Goal: Task Accomplishment & Management: Complete application form

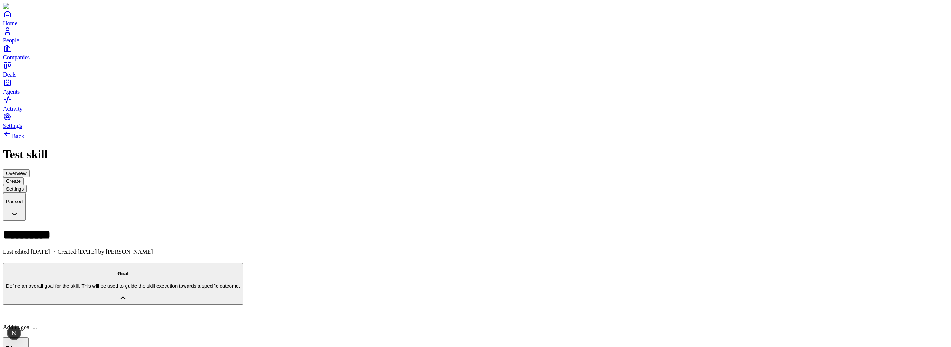
click at [22, 129] on span "Settings" at bounding box center [12, 126] width 19 height 6
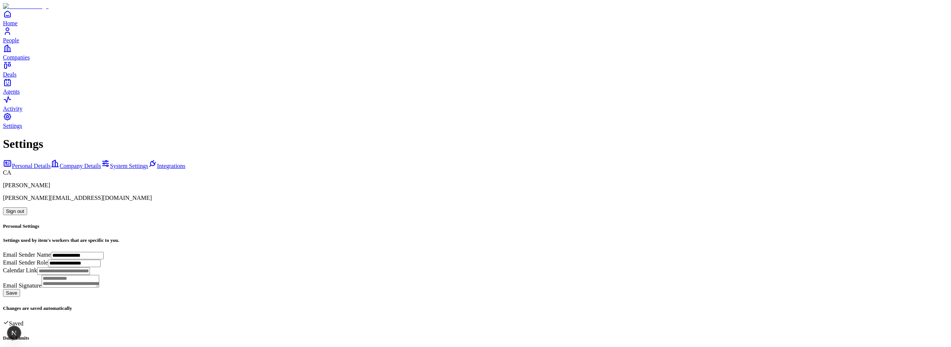
click at [157, 163] on span "Integrations" at bounding box center [171, 166] width 28 height 6
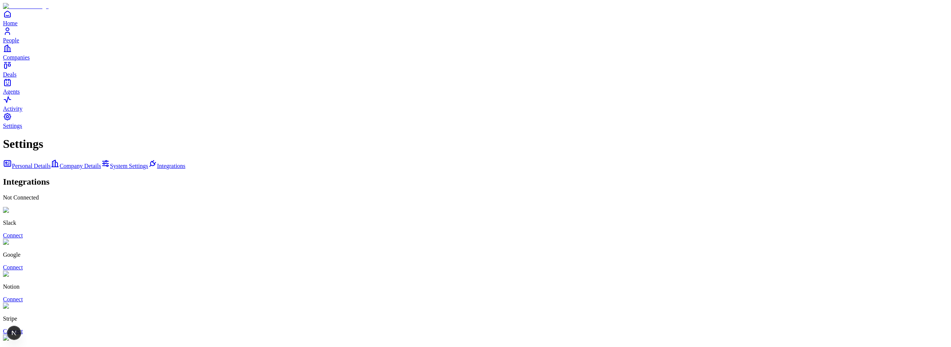
click at [12, 19] on icon "Home" at bounding box center [7, 14] width 9 height 9
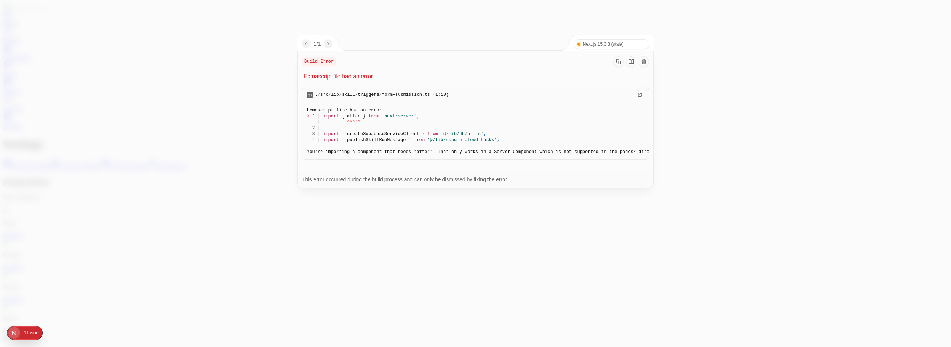
drag, startPoint x: 383, startPoint y: 95, endPoint x: 432, endPoint y: 95, distance: 49.4
click at [432, 95] on span "./src/lib/skill/triggers/form-submission.ts (1:10)" at bounding box center [382, 95] width 134 height 6
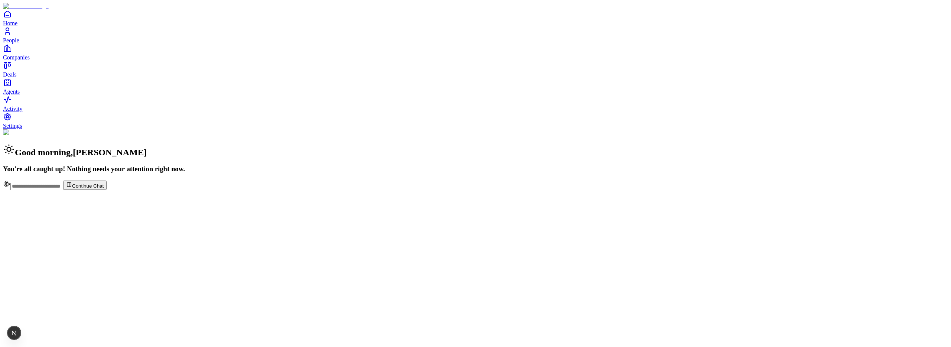
click at [22, 129] on span "Settings" at bounding box center [12, 126] width 19 height 6
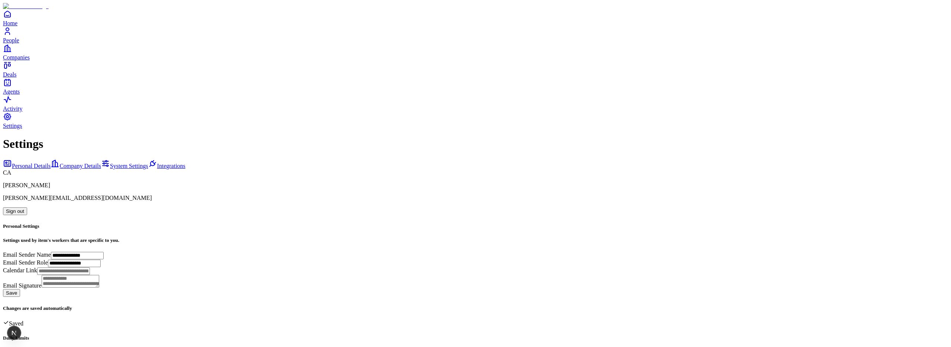
click at [65, 137] on div "**********" at bounding box center [475, 308] width 945 height 342
click at [157, 163] on span "Integrations" at bounding box center [171, 166] width 28 height 6
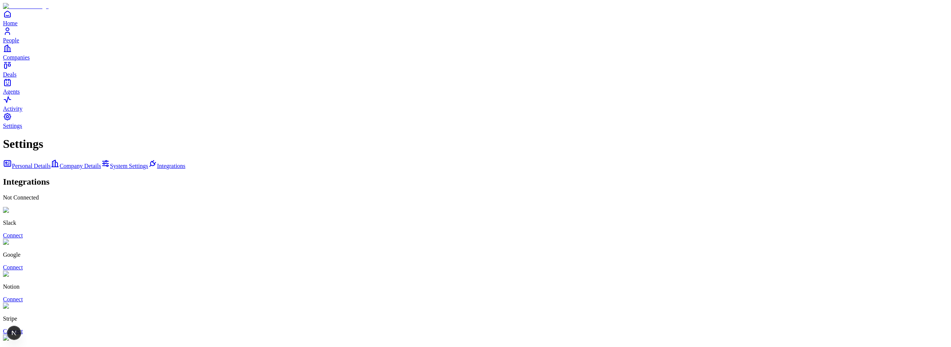
click at [23, 264] on link "Connect" at bounding box center [13, 267] width 20 height 6
click at [17, 26] on link "Home" at bounding box center [475, 18] width 945 height 17
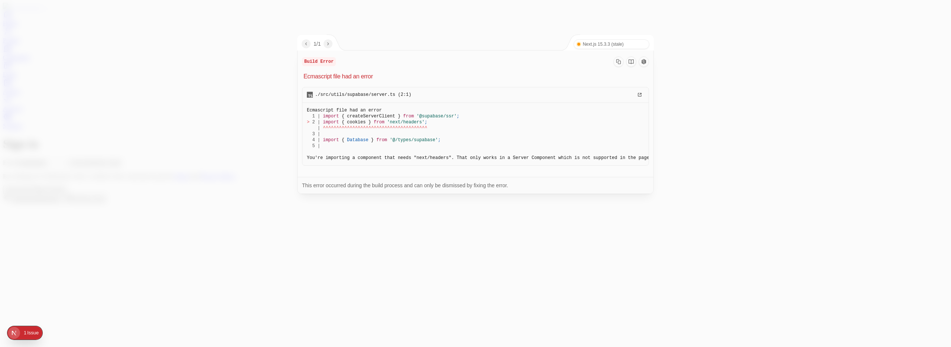
click at [695, 111] on div at bounding box center [475, 173] width 951 height 347
click at [225, 83] on div at bounding box center [475, 173] width 951 height 347
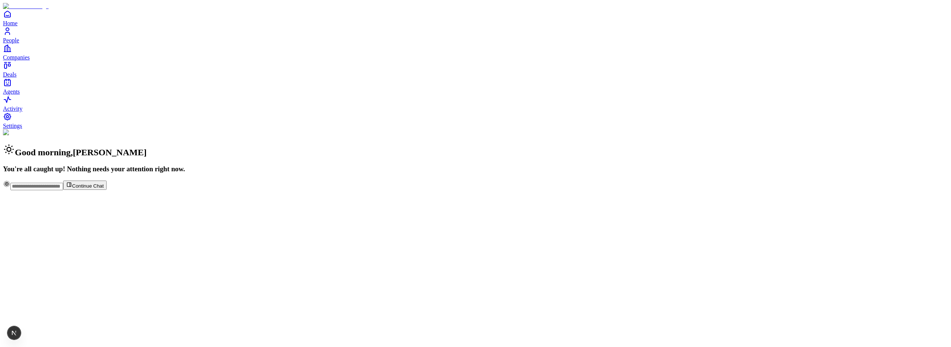
click at [20, 95] on span "Agents" at bounding box center [11, 91] width 17 height 6
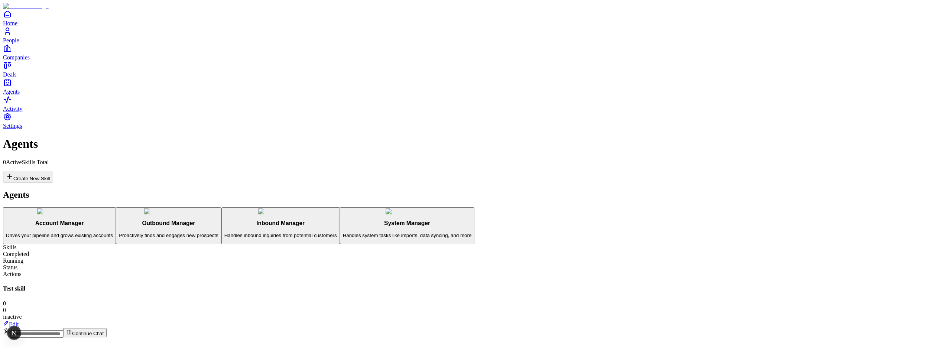
click at [19, 321] on link "Edit" at bounding box center [11, 324] width 16 height 6
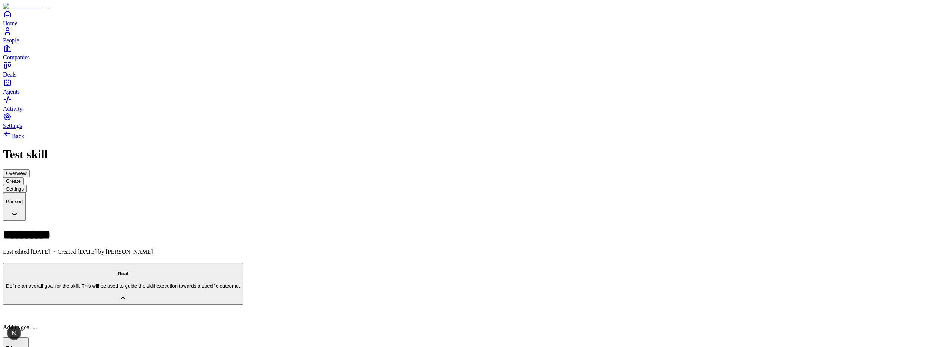
click at [22, 129] on span "Settings" at bounding box center [12, 126] width 19 height 6
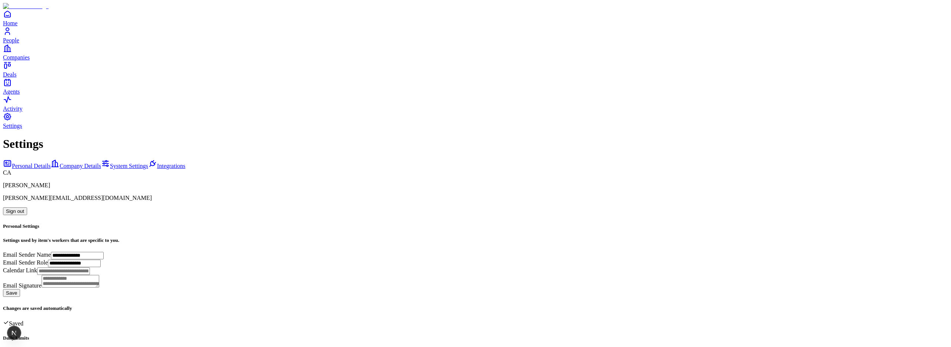
click at [157, 163] on span "Integrations" at bounding box center [171, 166] width 28 height 6
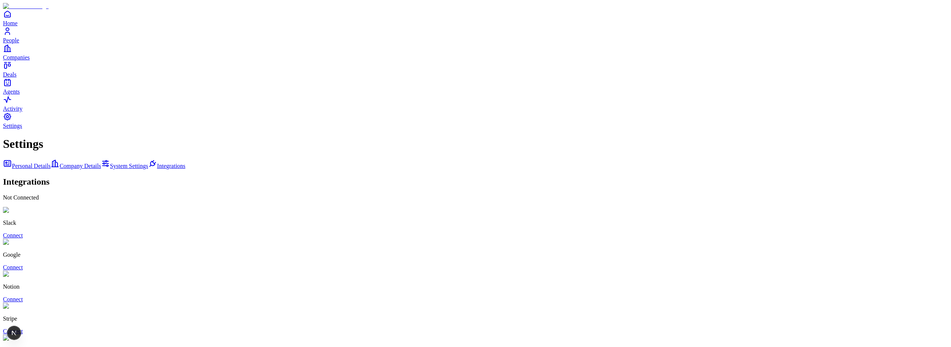
click at [23, 264] on link "Connect" at bounding box center [13, 267] width 20 height 6
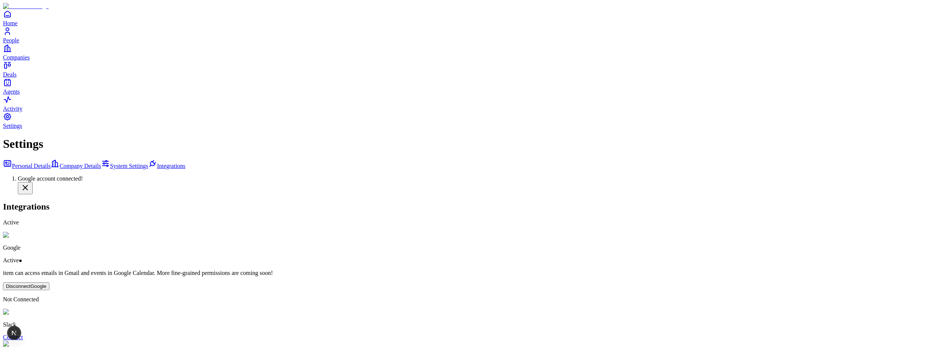
scroll to position [20, 0]
click at [12, 87] on icon "Agents" at bounding box center [7, 82] width 9 height 9
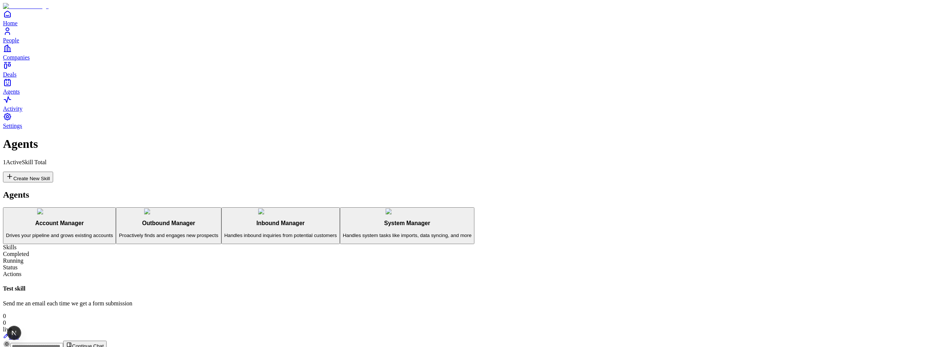
click at [19, 334] on link "Edit" at bounding box center [11, 337] width 16 height 6
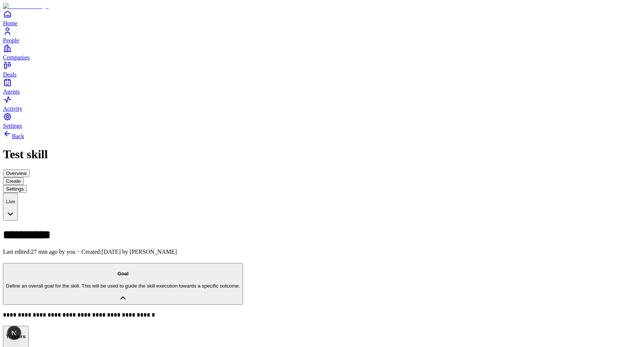
click at [30, 169] on button "Overview" at bounding box center [16, 173] width 27 height 8
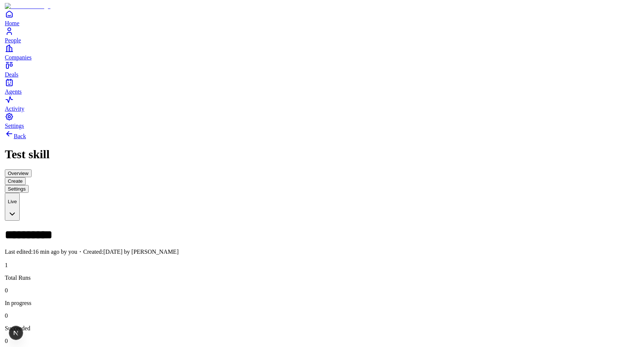
scroll to position [0, 9]
click at [27, 185] on button "Settings" at bounding box center [15, 189] width 24 height 8
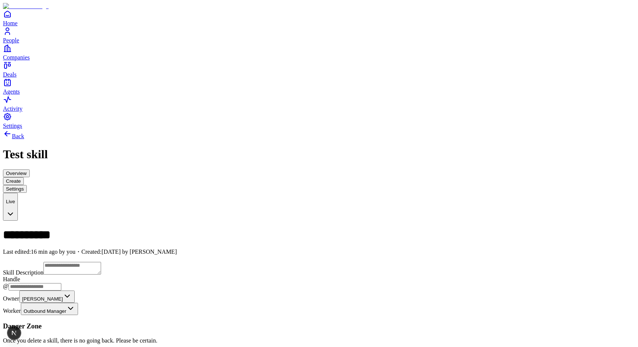
click at [24, 177] on button "Create" at bounding box center [13, 181] width 21 height 8
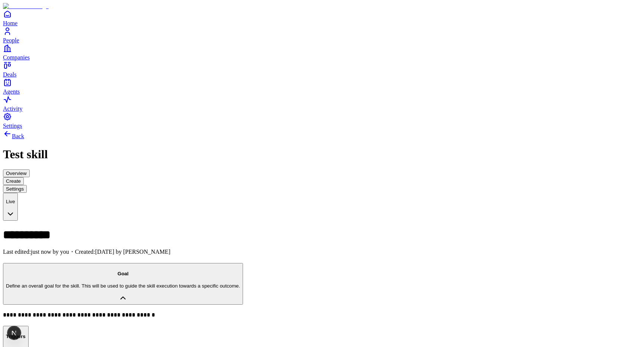
click at [30, 169] on button "Overview" at bounding box center [16, 173] width 27 height 8
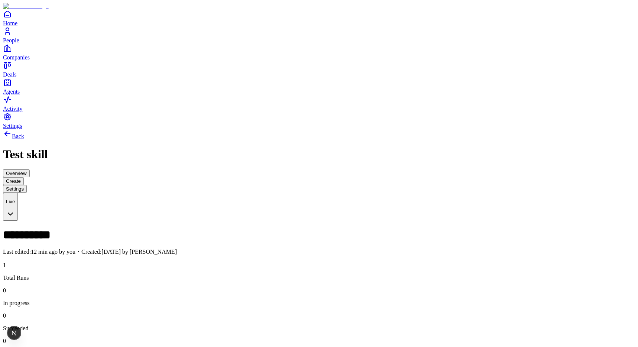
click at [27, 185] on button "Settings" at bounding box center [15, 189] width 24 height 8
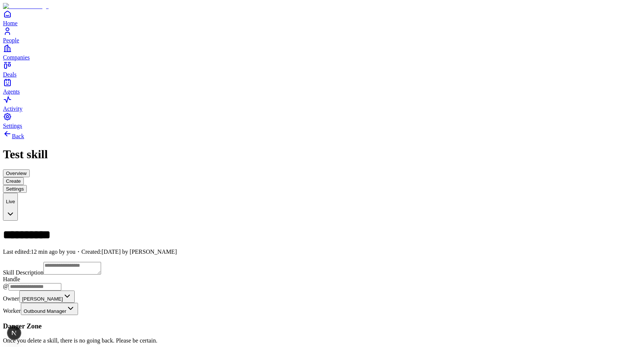
click at [30, 169] on button "Overview" at bounding box center [16, 173] width 27 height 8
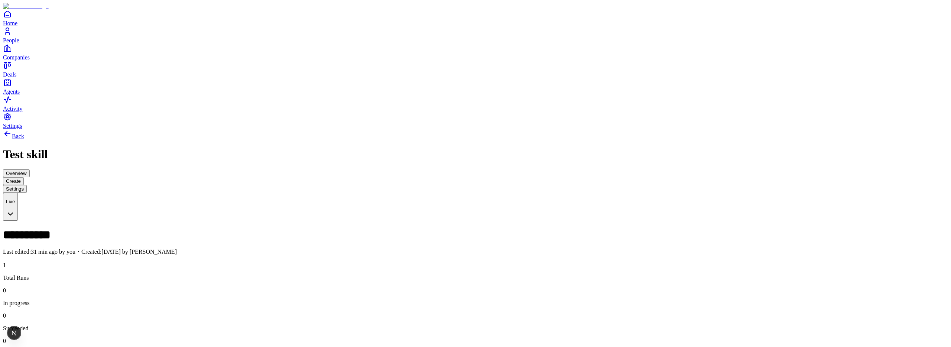
click at [24, 177] on button "Create" at bounding box center [13, 181] width 21 height 8
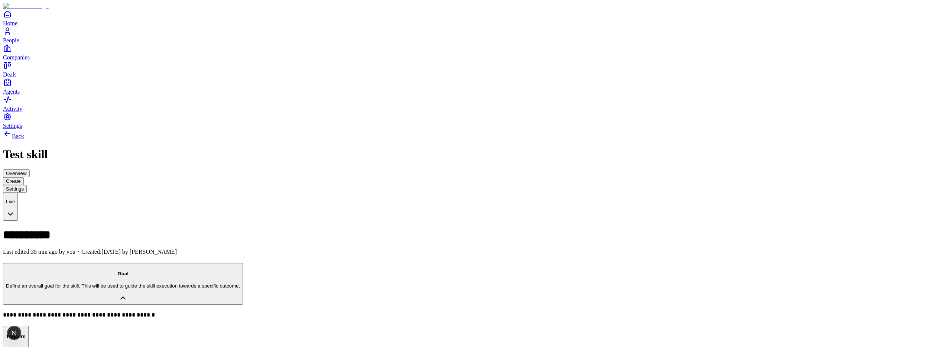
click at [30, 169] on button "Overview" at bounding box center [16, 173] width 27 height 8
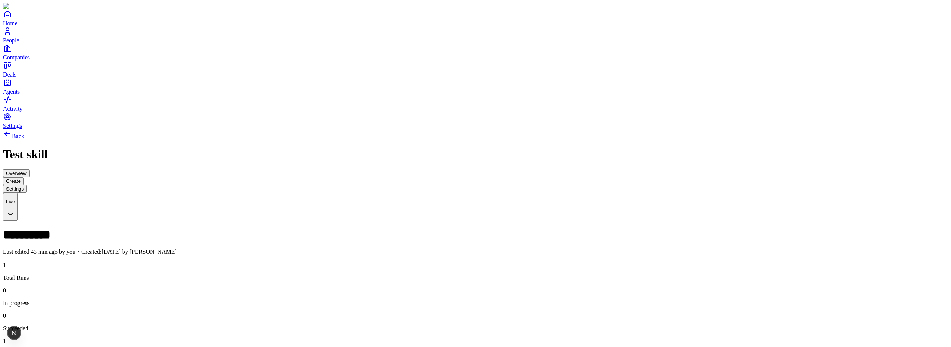
click at [12, 36] on icon "People" at bounding box center [7, 31] width 9 height 9
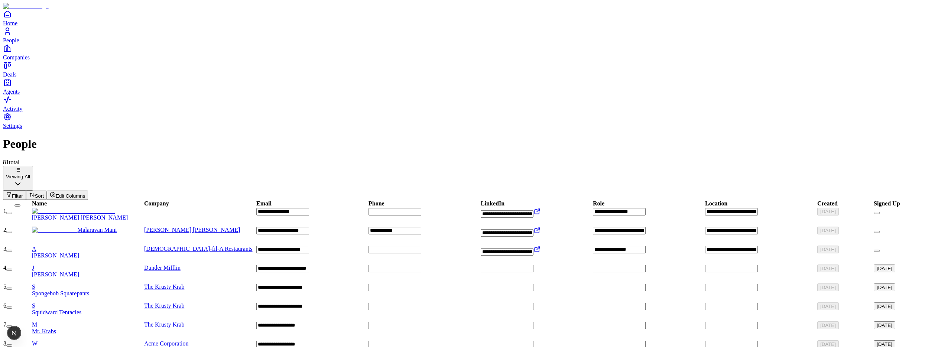
drag, startPoint x: 350, startPoint y: 108, endPoint x: 275, endPoint y: 109, distance: 75.1
click at [275, 226] on tr "**********" at bounding box center [475, 231] width 945 height 11
drag, startPoint x: 350, startPoint y: 132, endPoint x: 68, endPoint y: 109, distance: 283.4
drag, startPoint x: 364, startPoint y: 109, endPoint x: 279, endPoint y: 110, distance: 84.7
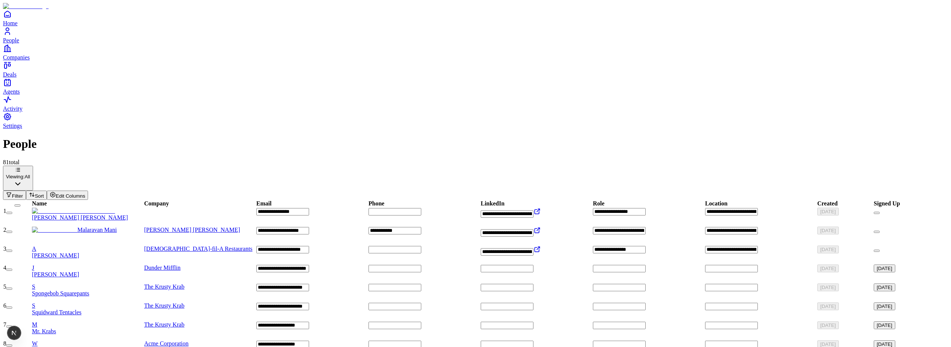
click at [279, 227] on input "**********" at bounding box center [282, 230] width 53 height 7
drag, startPoint x: 332, startPoint y: 87, endPoint x: 137, endPoint y: 81, distance: 195.2
click at [137, 207] on tr "**********" at bounding box center [475, 214] width 945 height 14
click at [310, 166] on div "Viewing: All Filter Sort Edit Columns" at bounding box center [475, 183] width 945 height 34
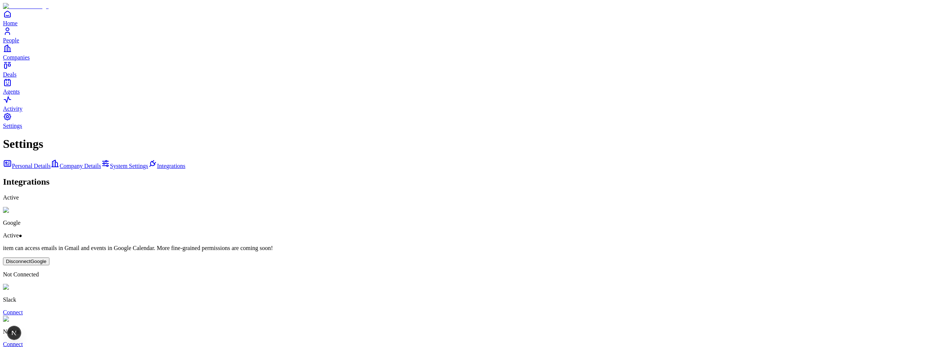
scroll to position [20, 0]
click at [555, 137] on div "Settings Personal Details Company Details System Settings Integrations Integrat…" at bounding box center [475, 306] width 945 height 338
click at [20, 95] on span "Agents" at bounding box center [11, 91] width 17 height 6
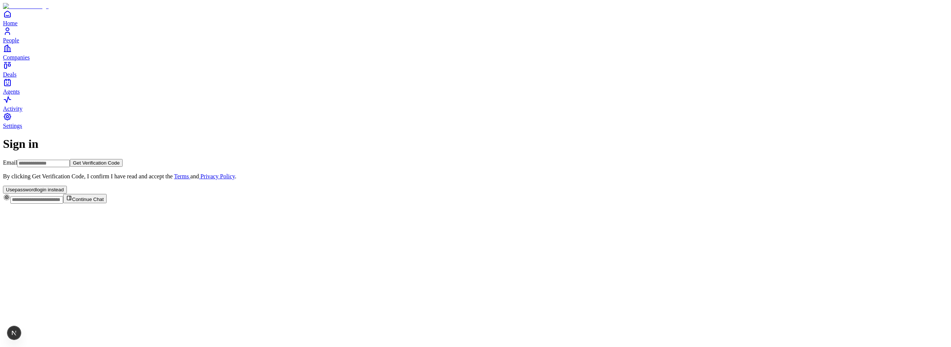
click at [17, 26] on span "Home" at bounding box center [10, 23] width 14 height 6
click at [70, 167] on input at bounding box center [43, 163] width 53 height 7
type input "**********"
click at [123, 167] on button "Get Verification Code" at bounding box center [96, 163] width 53 height 8
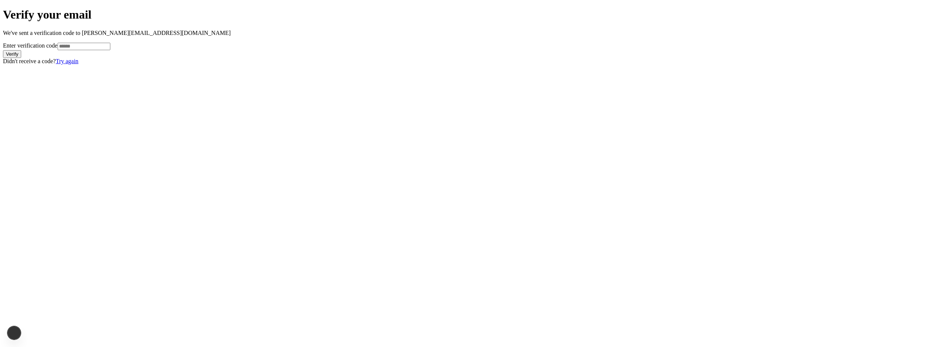
click at [467, 64] on div "Verify your email We've sent a verification code to carlos@useitem.io Enter ver…" at bounding box center [475, 36] width 945 height 56
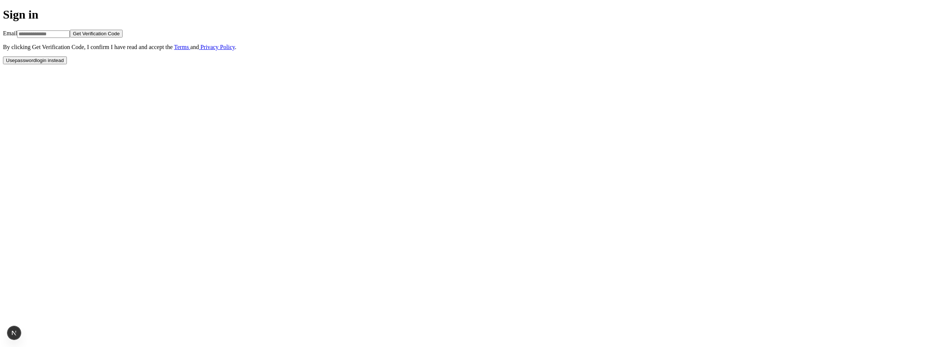
click at [67, 64] on button "Use password login instead" at bounding box center [35, 60] width 64 height 8
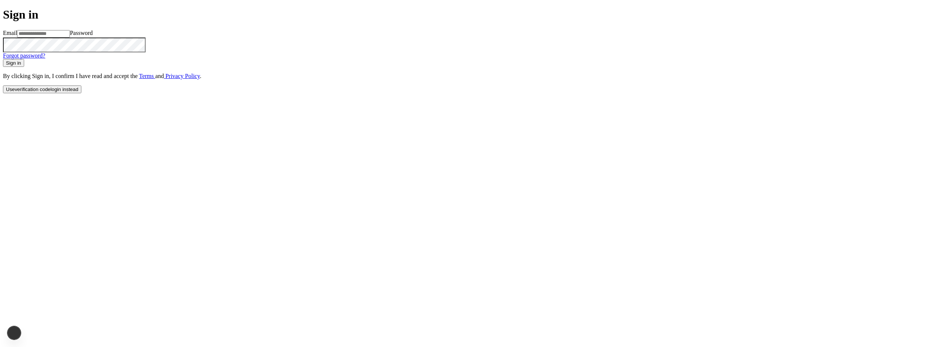
click at [70, 38] on input at bounding box center [43, 33] width 53 height 7
type input "**********"
click at [3, 59] on button "Sign in" at bounding box center [13, 63] width 21 height 8
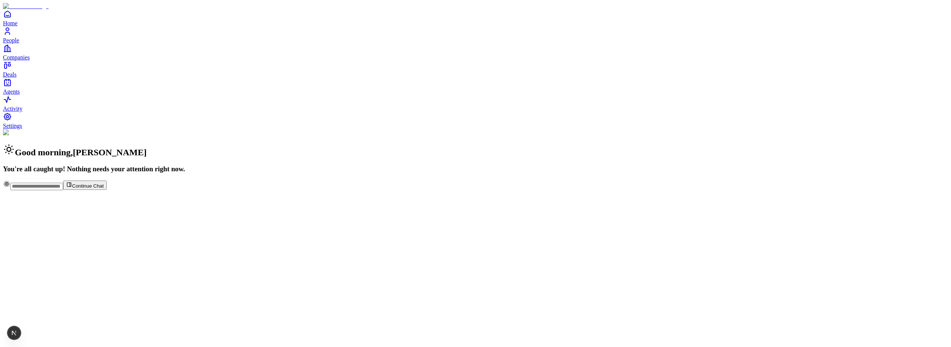
click at [22, 129] on span "Settings" at bounding box center [12, 126] width 19 height 6
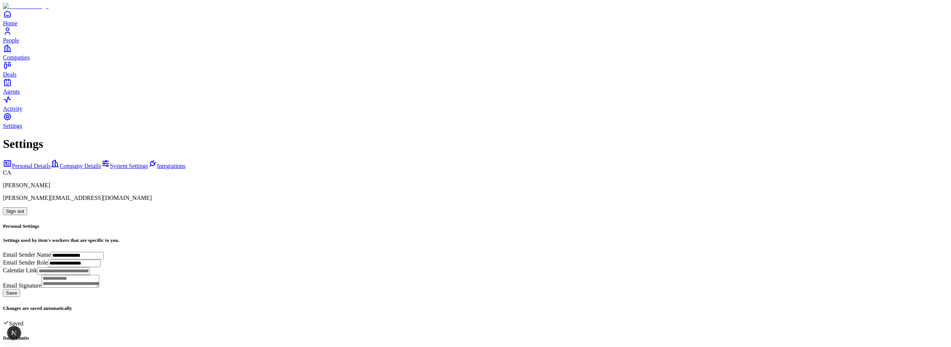
click at [157, 163] on span "Integrations" at bounding box center [171, 166] width 28 height 6
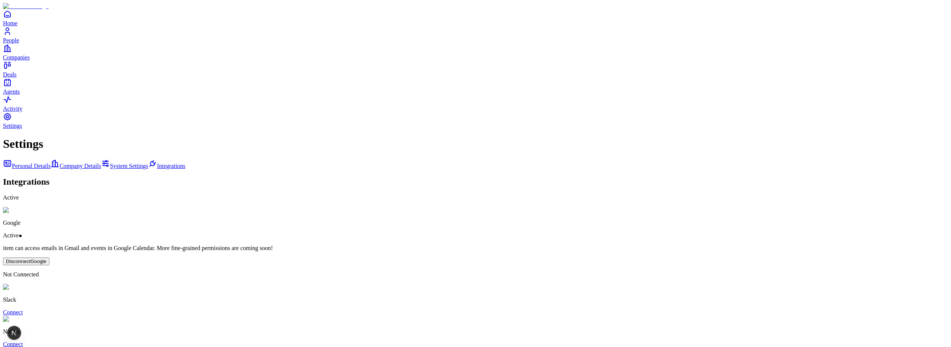
click at [20, 95] on span "Agents" at bounding box center [11, 91] width 17 height 6
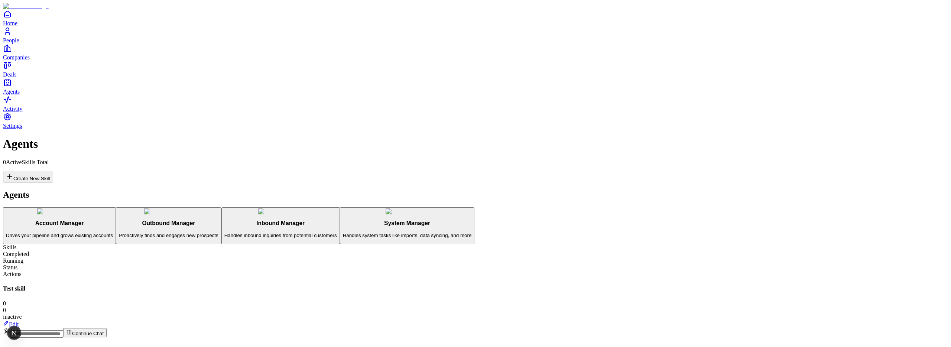
click at [19, 321] on link "Edit" at bounding box center [11, 324] width 16 height 6
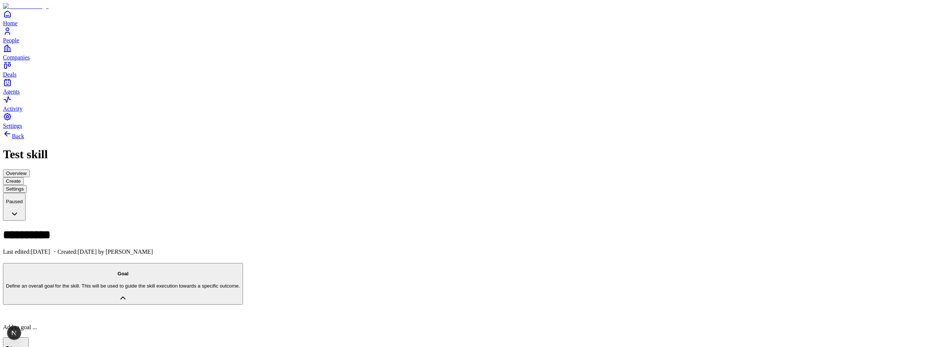
click at [97, 312] on p at bounding box center [475, 315] width 945 height 6
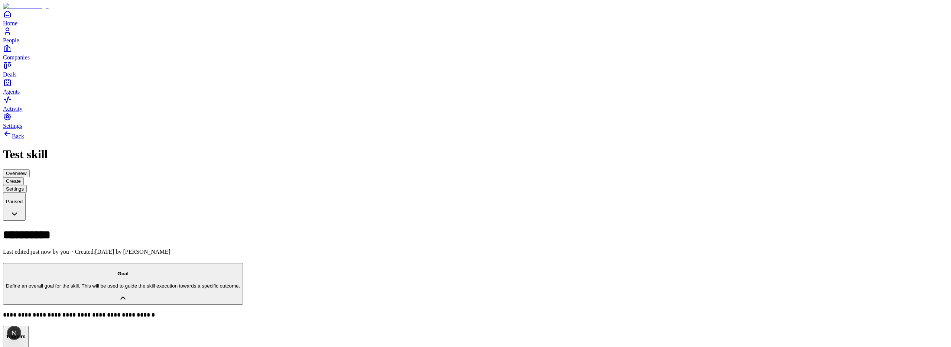
type input "**********"
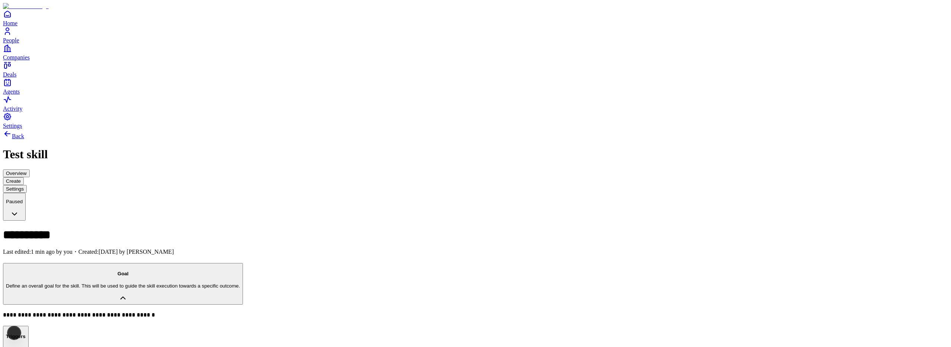
click at [243, 263] on button "Goal Define an overall goal for the skill. This will be used to guide the skill…" at bounding box center [123, 284] width 240 height 42
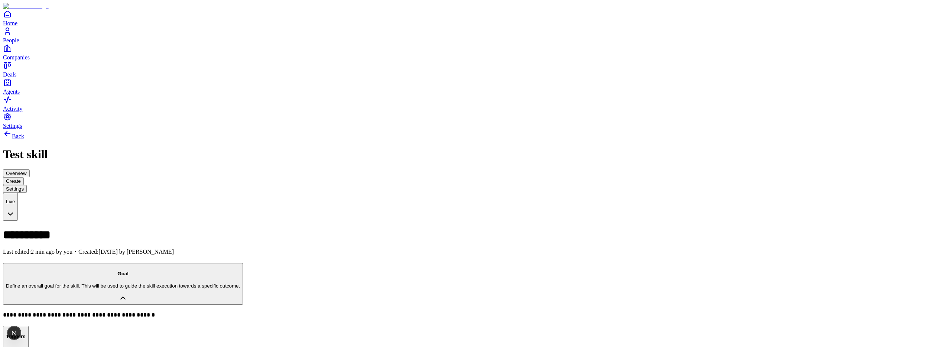
scroll to position [0, 0]
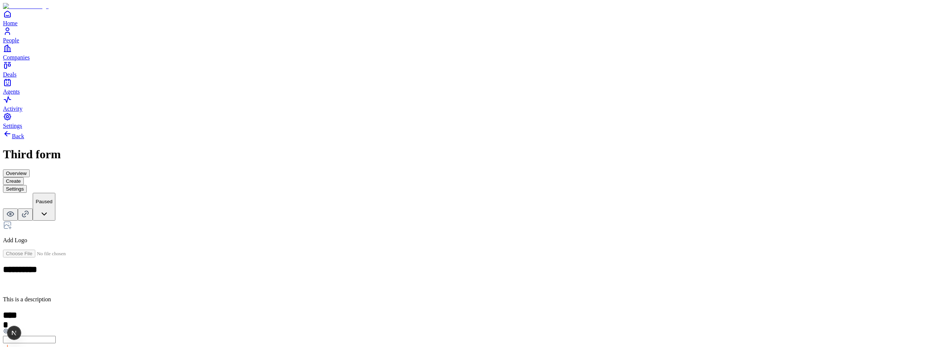
click at [916, 16] on html "**********" at bounding box center [475, 185] width 951 height 370
click at [27, 185] on button "Settings" at bounding box center [15, 189] width 24 height 8
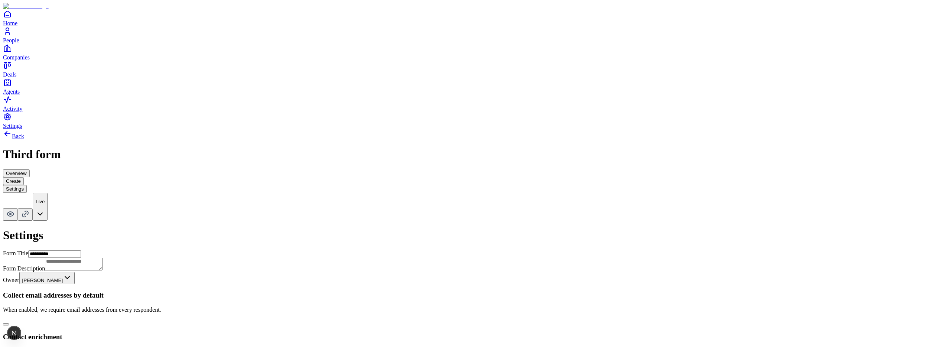
scroll to position [52, 0]
click at [9, 323] on button "button" at bounding box center [6, 324] width 6 height 2
click at [24, 177] on button "Create" at bounding box center [13, 181] width 21 height 8
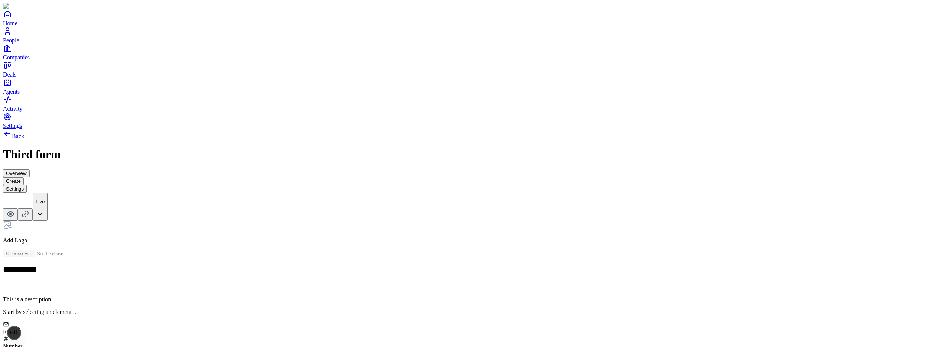
click at [27, 185] on button "Settings" at bounding box center [15, 189] width 24 height 8
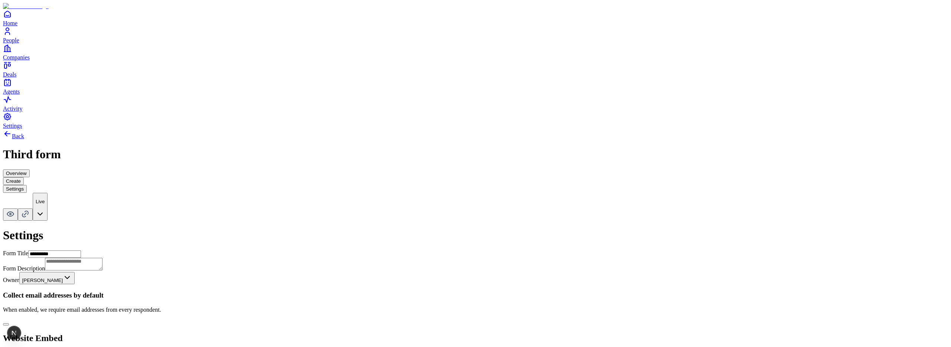
click at [9, 323] on button "button" at bounding box center [6, 324] width 6 height 2
click at [24, 177] on button "Create" at bounding box center [13, 181] width 21 height 8
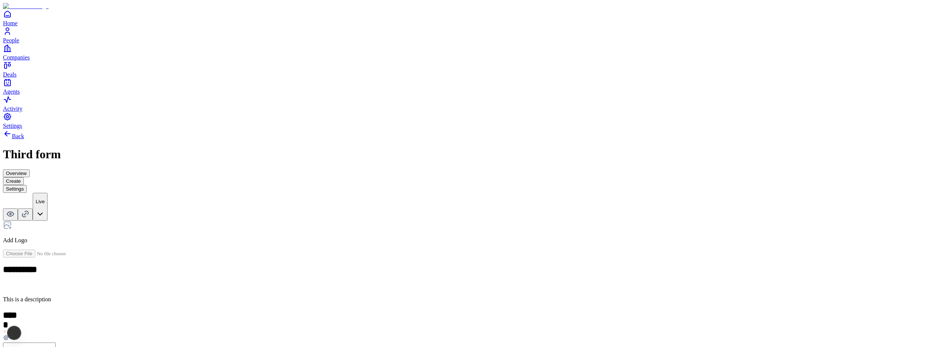
click at [410, 284] on p at bounding box center [475, 287] width 945 height 6
click at [405, 300] on div "***** Add New Element" at bounding box center [475, 325] width 945 height 50
click at [56, 344] on span "Add New Element" at bounding box center [34, 347] width 44 height 6
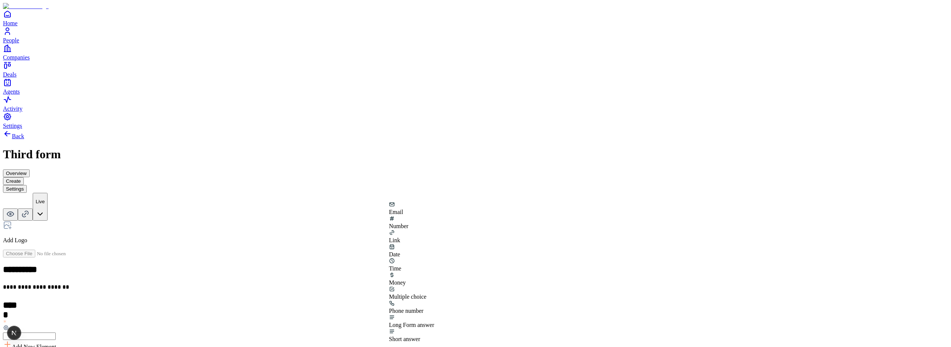
click at [400, 272] on div "Money" at bounding box center [411, 279] width 45 height 14
click at [573, 325] on div at bounding box center [475, 332] width 945 height 15
click at [30, 210] on icon at bounding box center [25, 214] width 9 height 9
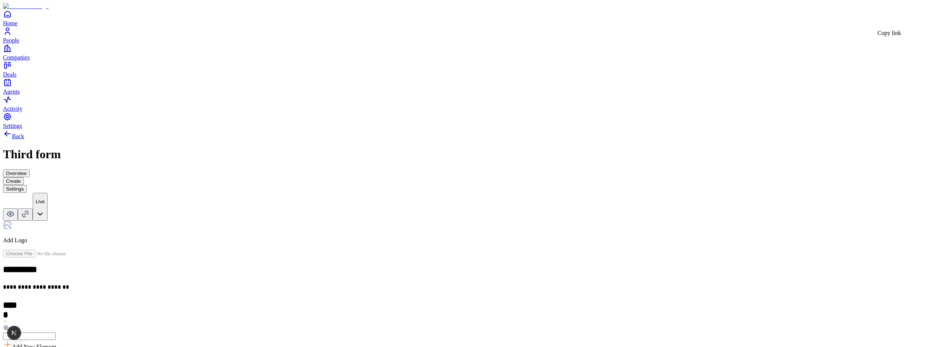
click at [30, 210] on icon at bounding box center [25, 214] width 9 height 9
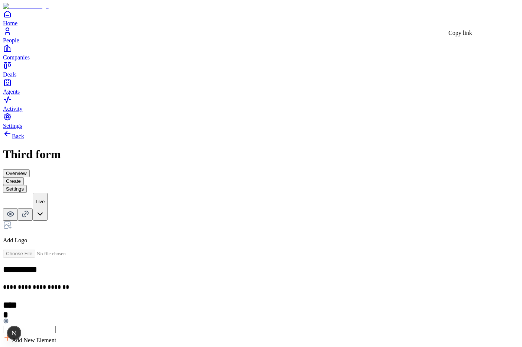
click at [27, 185] on button "Settings" at bounding box center [15, 189] width 24 height 8
